Goal: Browse casually: Explore the website without a specific task or goal

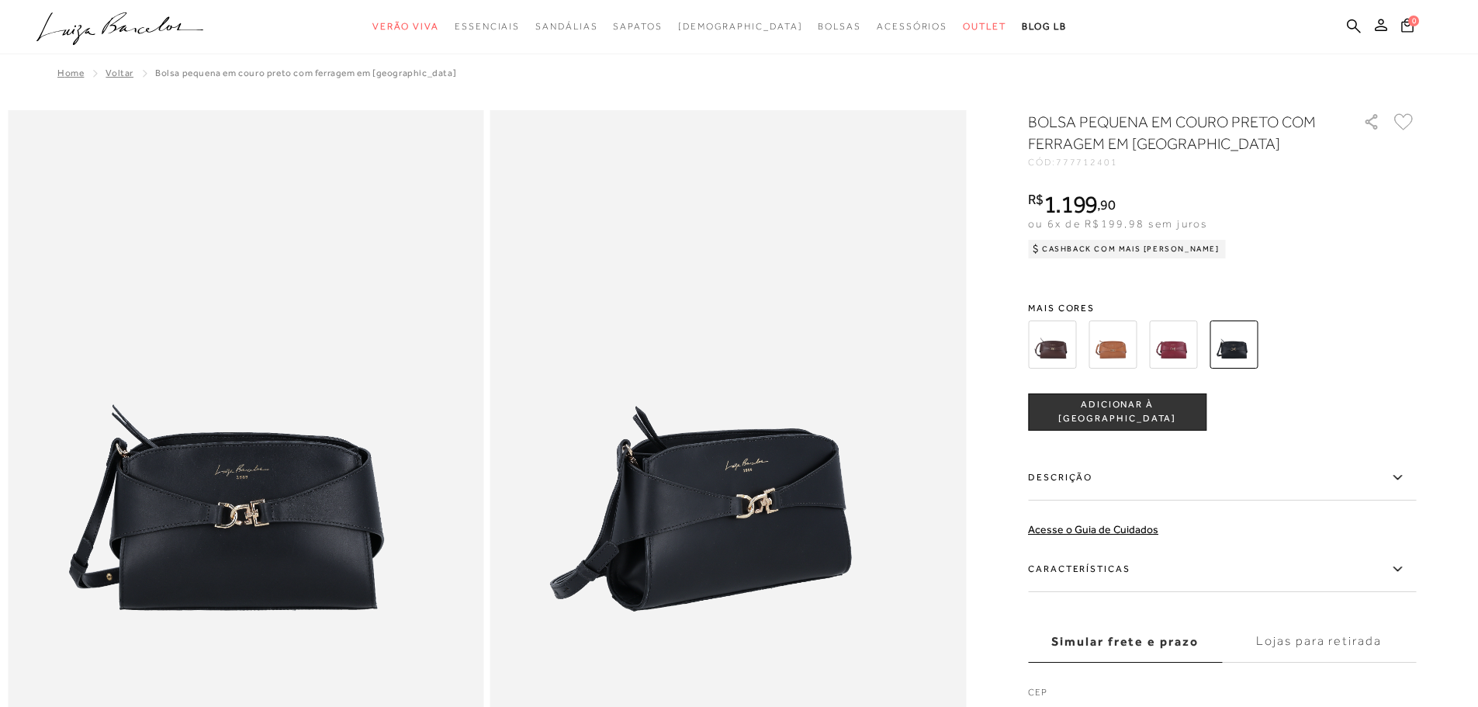
drag, startPoint x: 152, startPoint y: 53, endPoint x: 144, endPoint y: 30, distance: 23.8
click at [144, 30] on icon ".a{fill-rule:evenodd;}" at bounding box center [120, 28] width 168 height 33
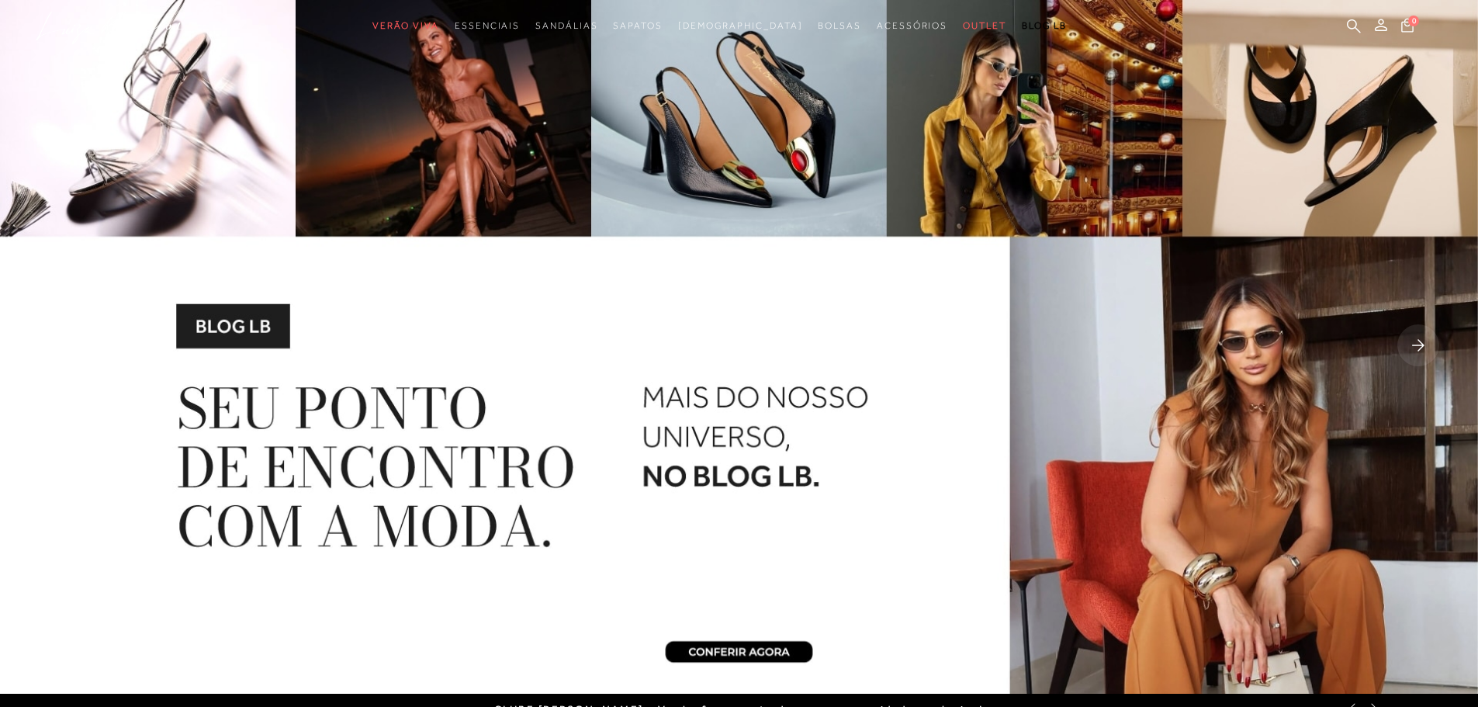
click at [1422, 343] on icon at bounding box center [1418, 345] width 12 height 12
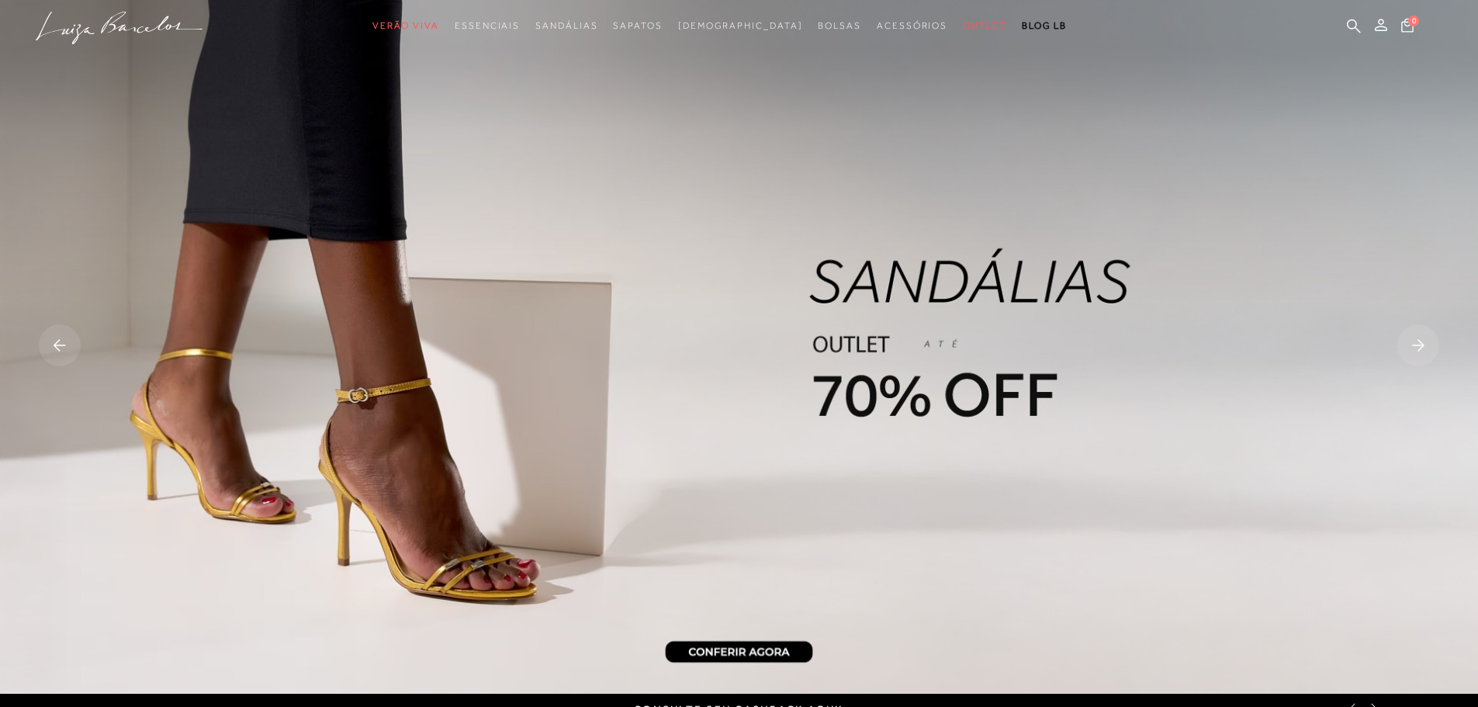
click at [1402, 337] on rect at bounding box center [1418, 345] width 42 height 42
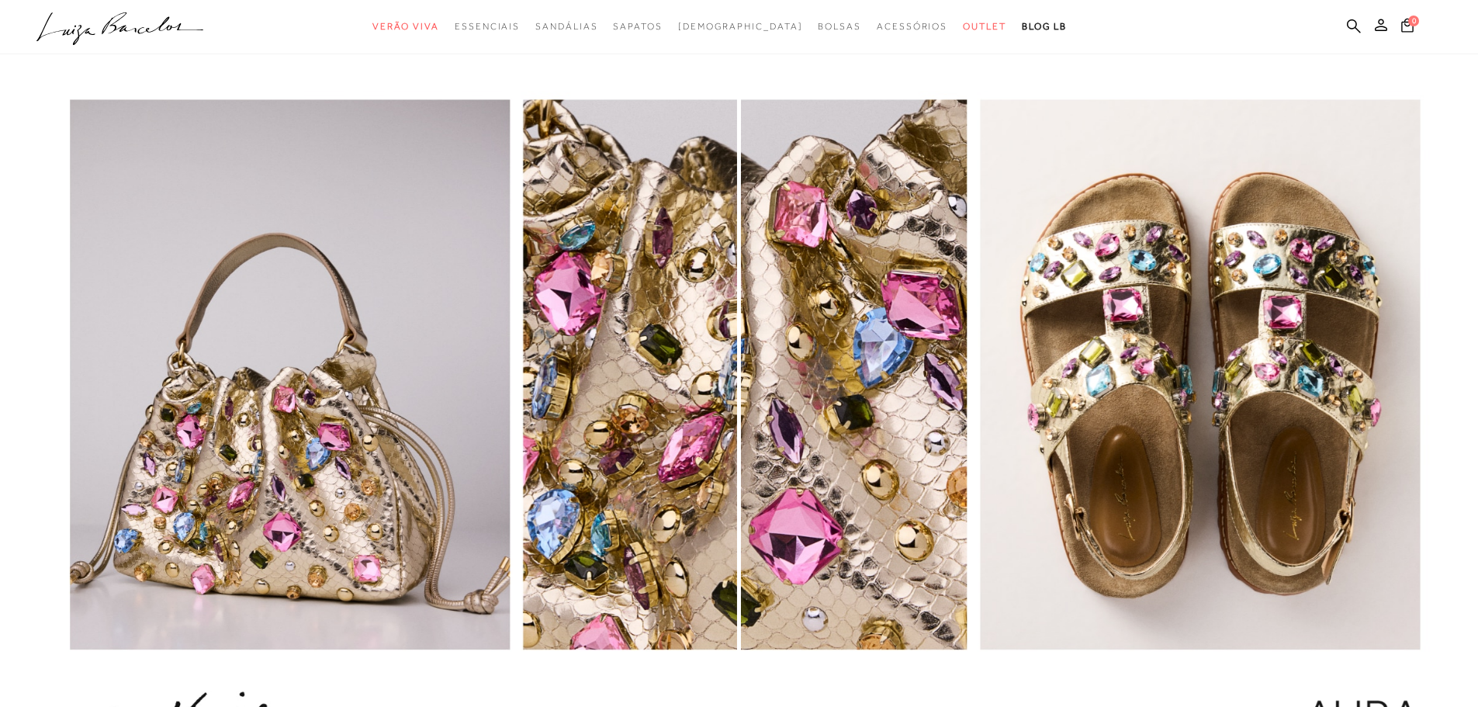
scroll to position [2009, 0]
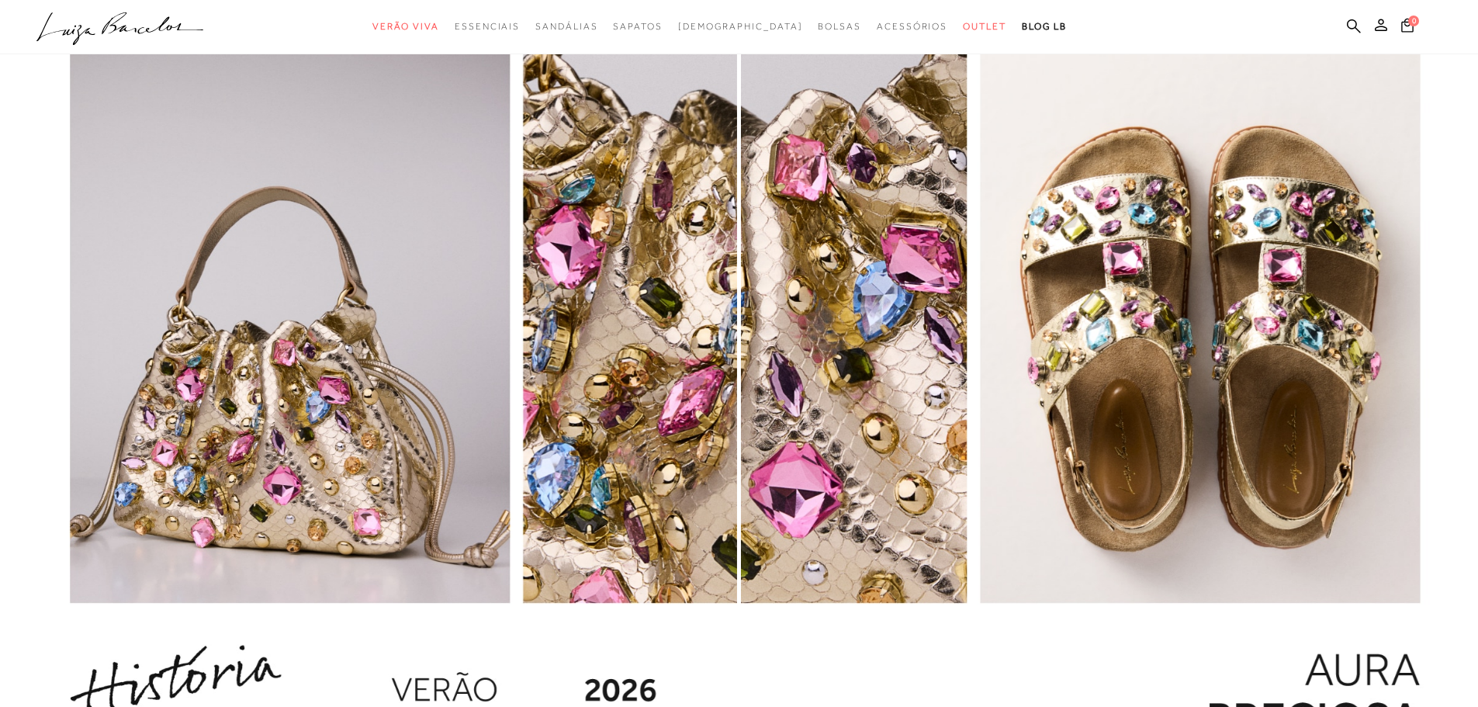
click at [1141, 196] on img "1 / 1" at bounding box center [1109, 394] width 737 height 798
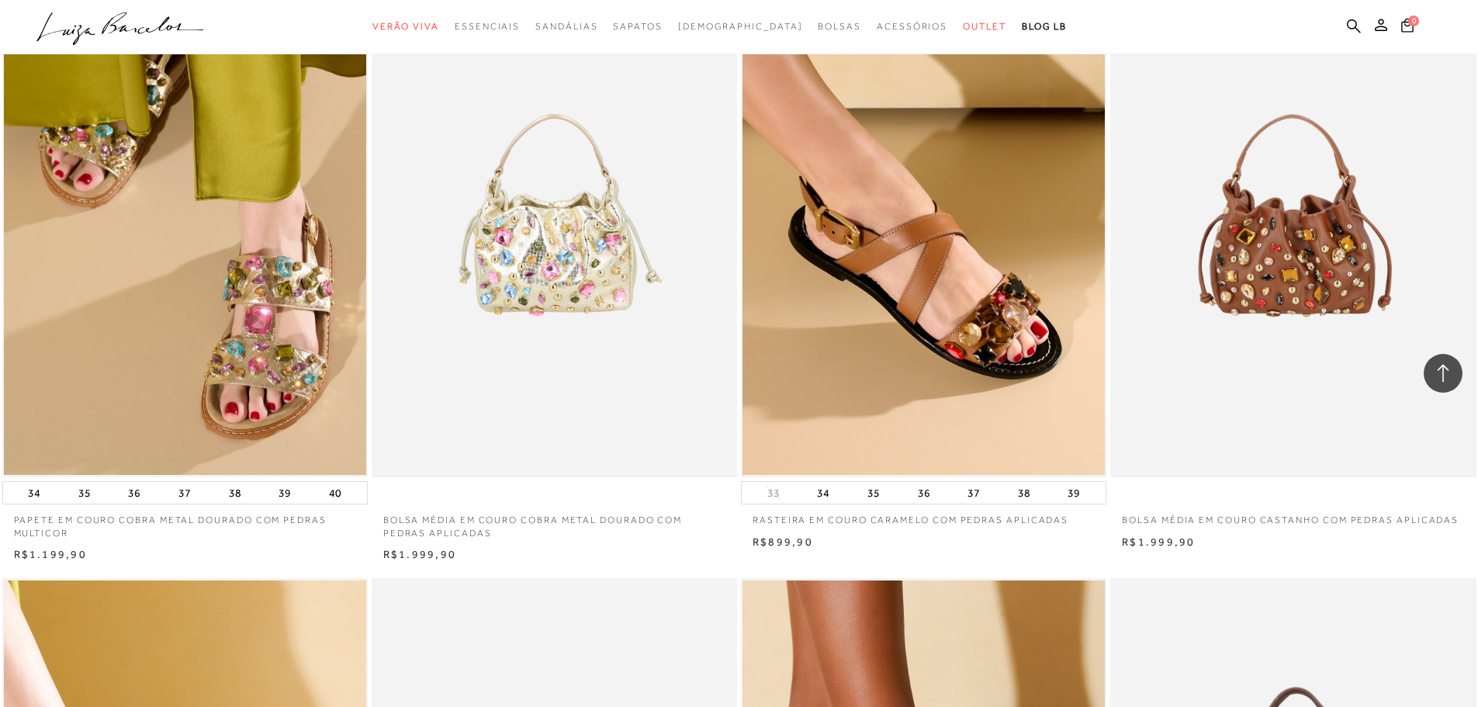
scroll to position [1428, 0]
